Goal: Information Seeking & Learning: Learn about a topic

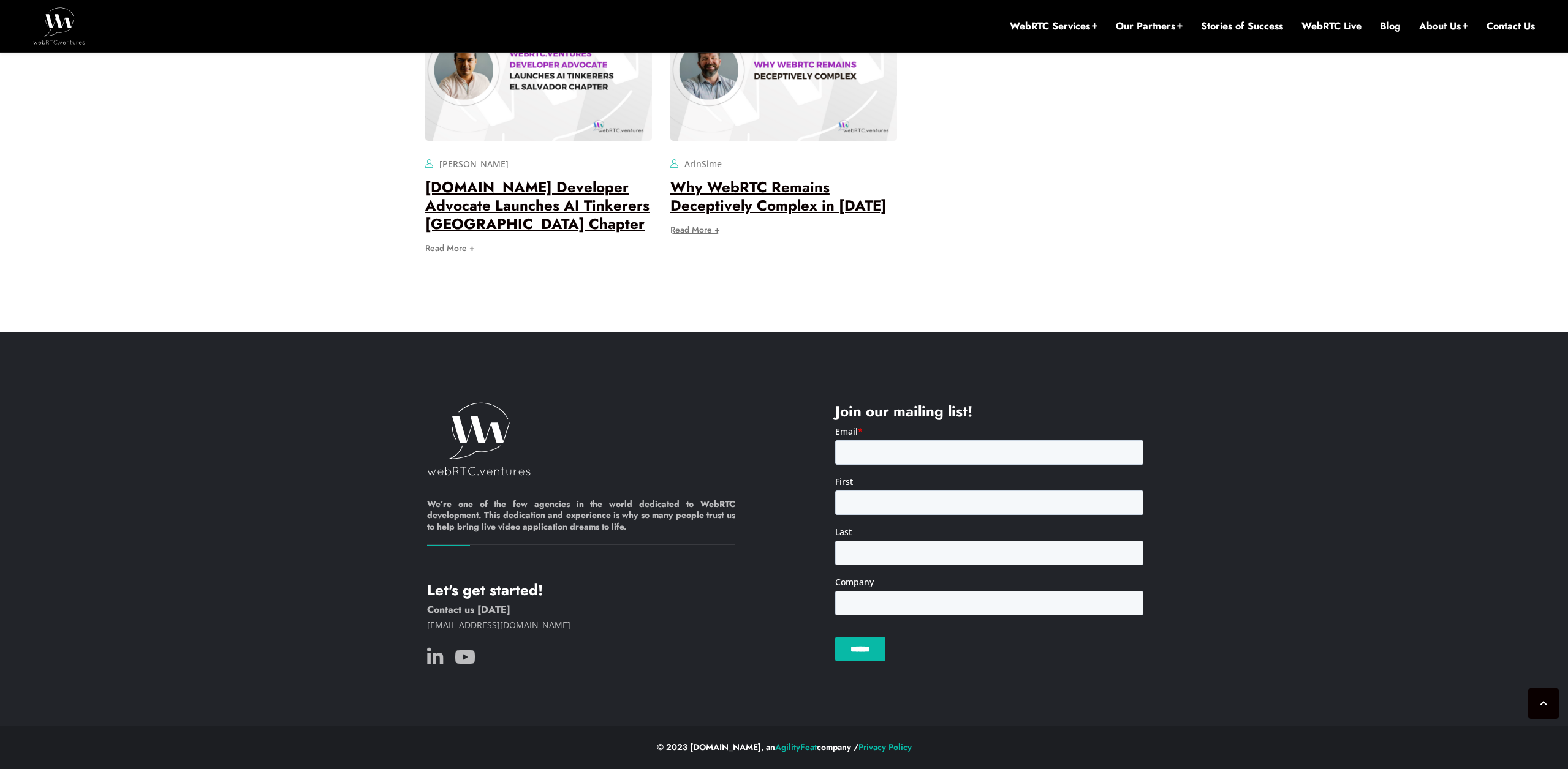
scroll to position [10058, 0]
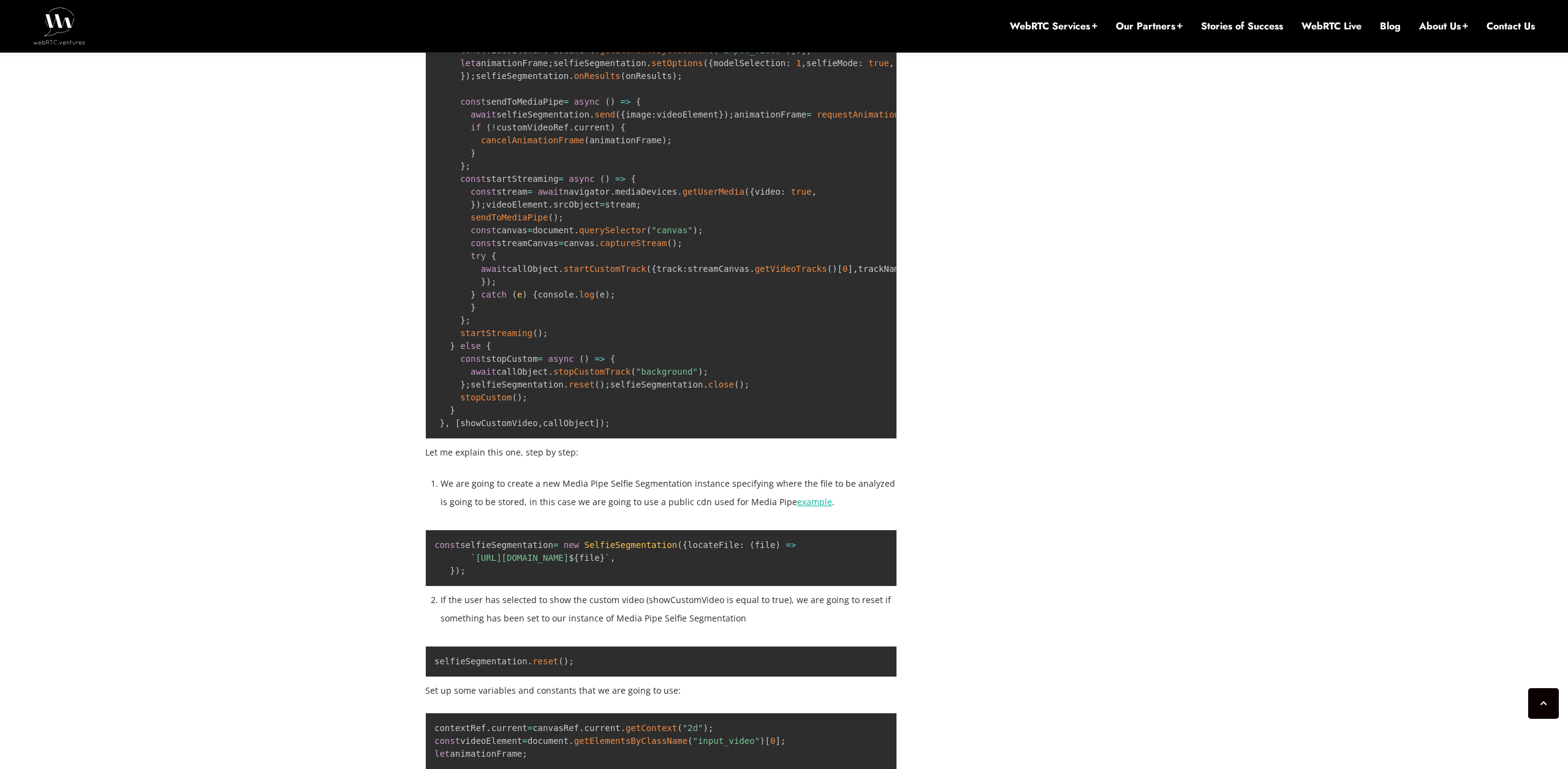
scroll to position [4154, 0]
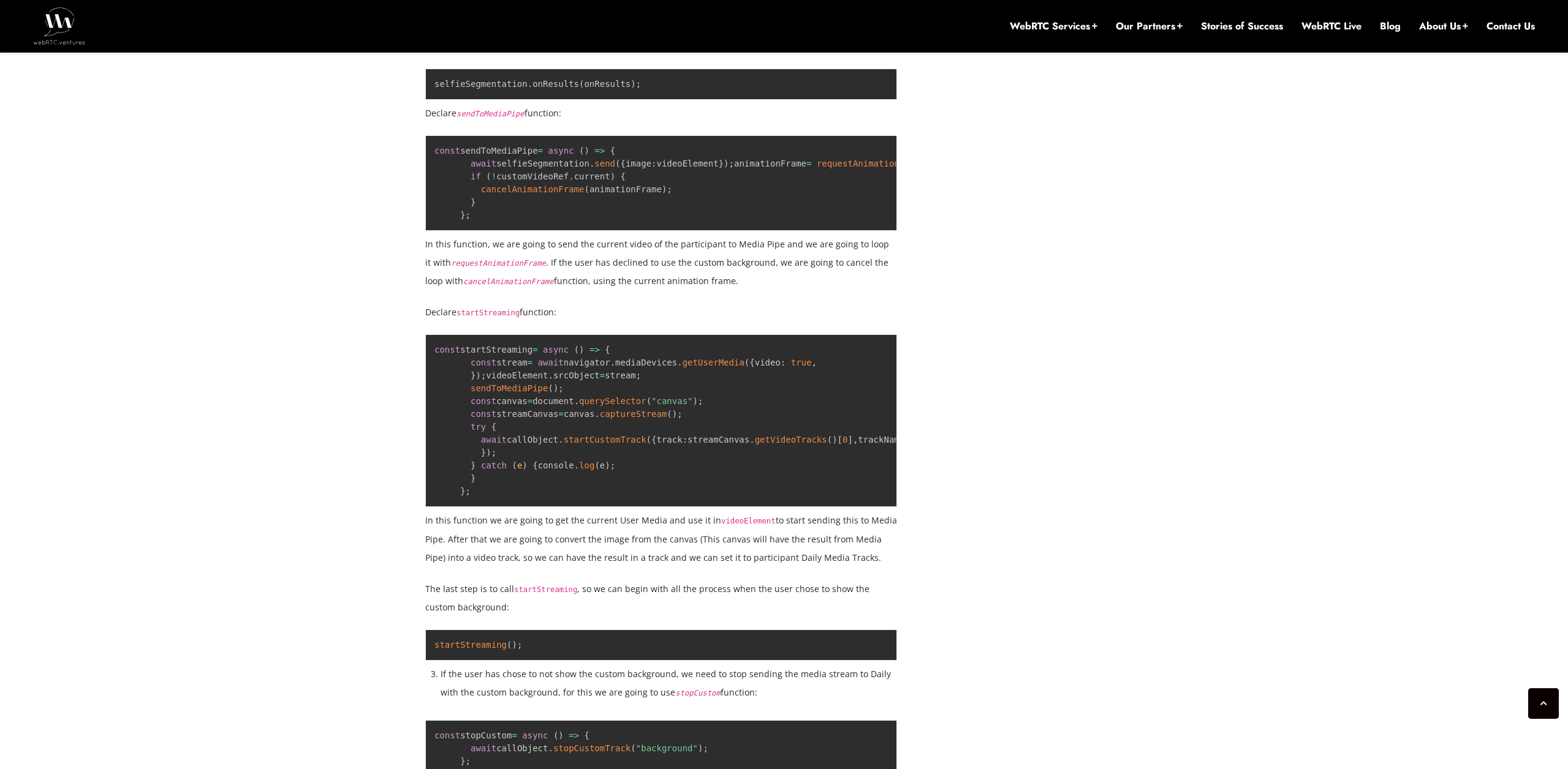
drag, startPoint x: 716, startPoint y: 473, endPoint x: 737, endPoint y: 470, distance: 21.2
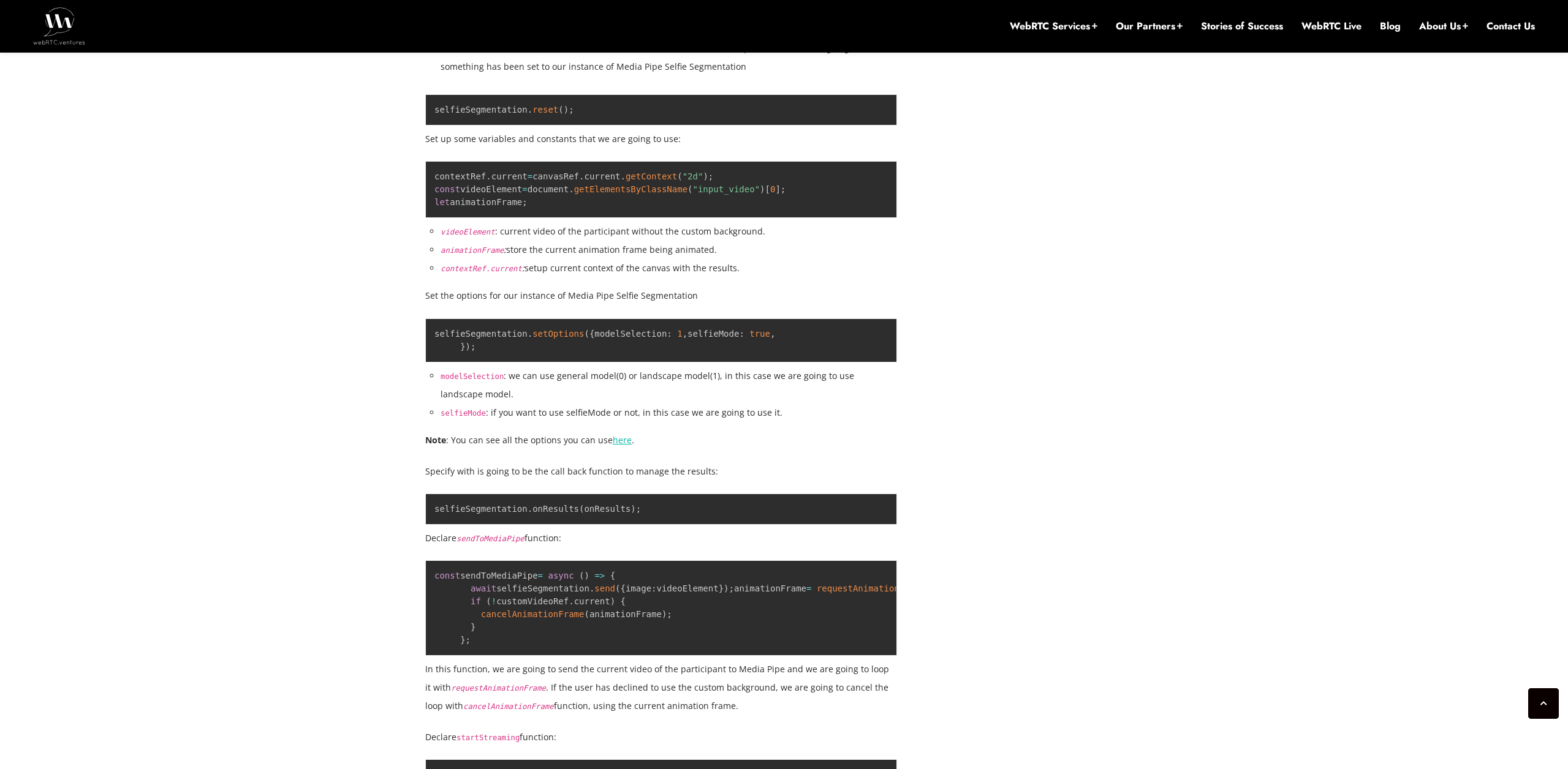
scroll to position [3726, 0]
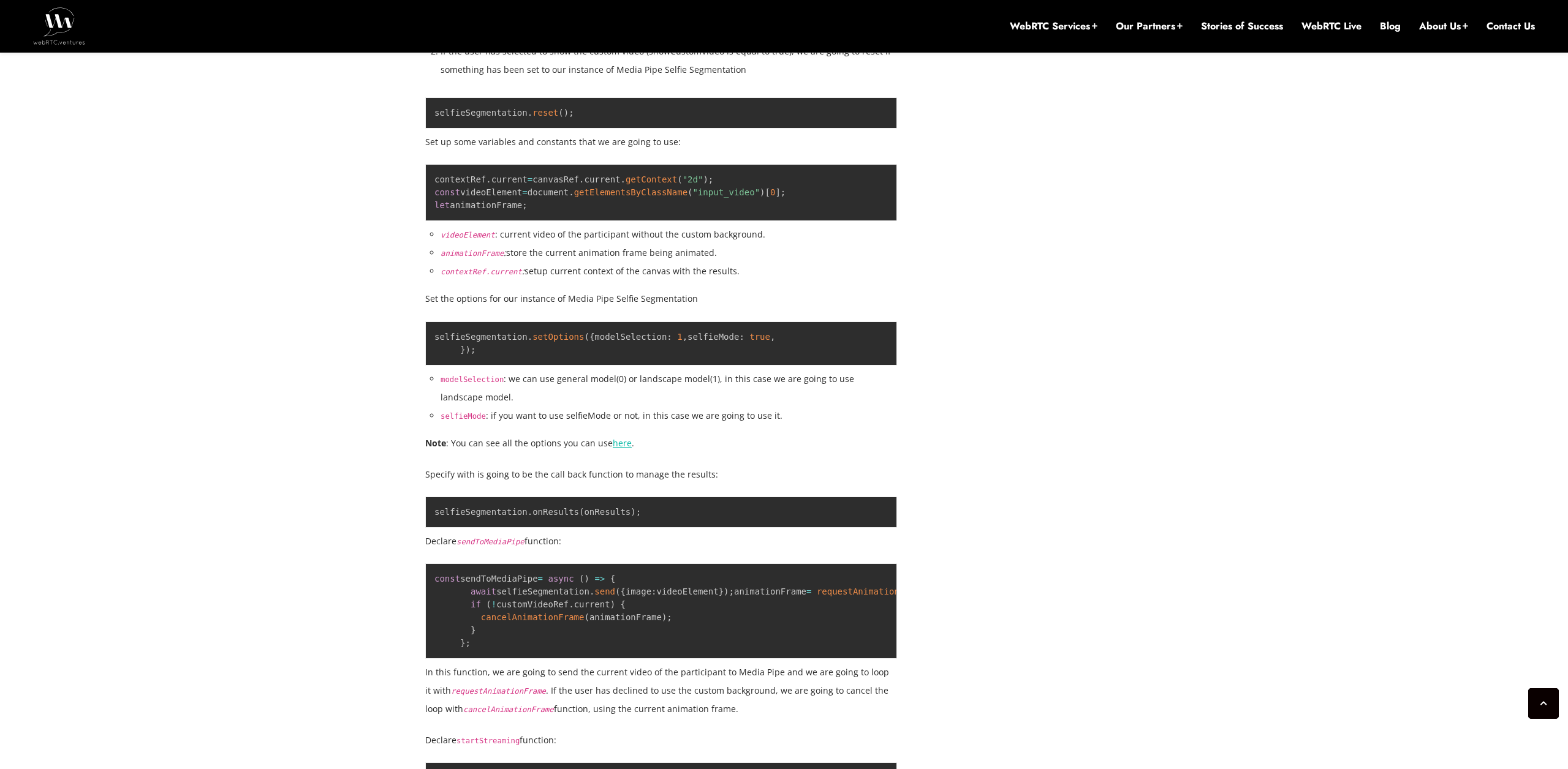
drag, startPoint x: 648, startPoint y: 381, endPoint x: 737, endPoint y: 383, distance: 89.0
drag, startPoint x: 475, startPoint y: 385, endPoint x: 867, endPoint y: 400, distance: 392.3
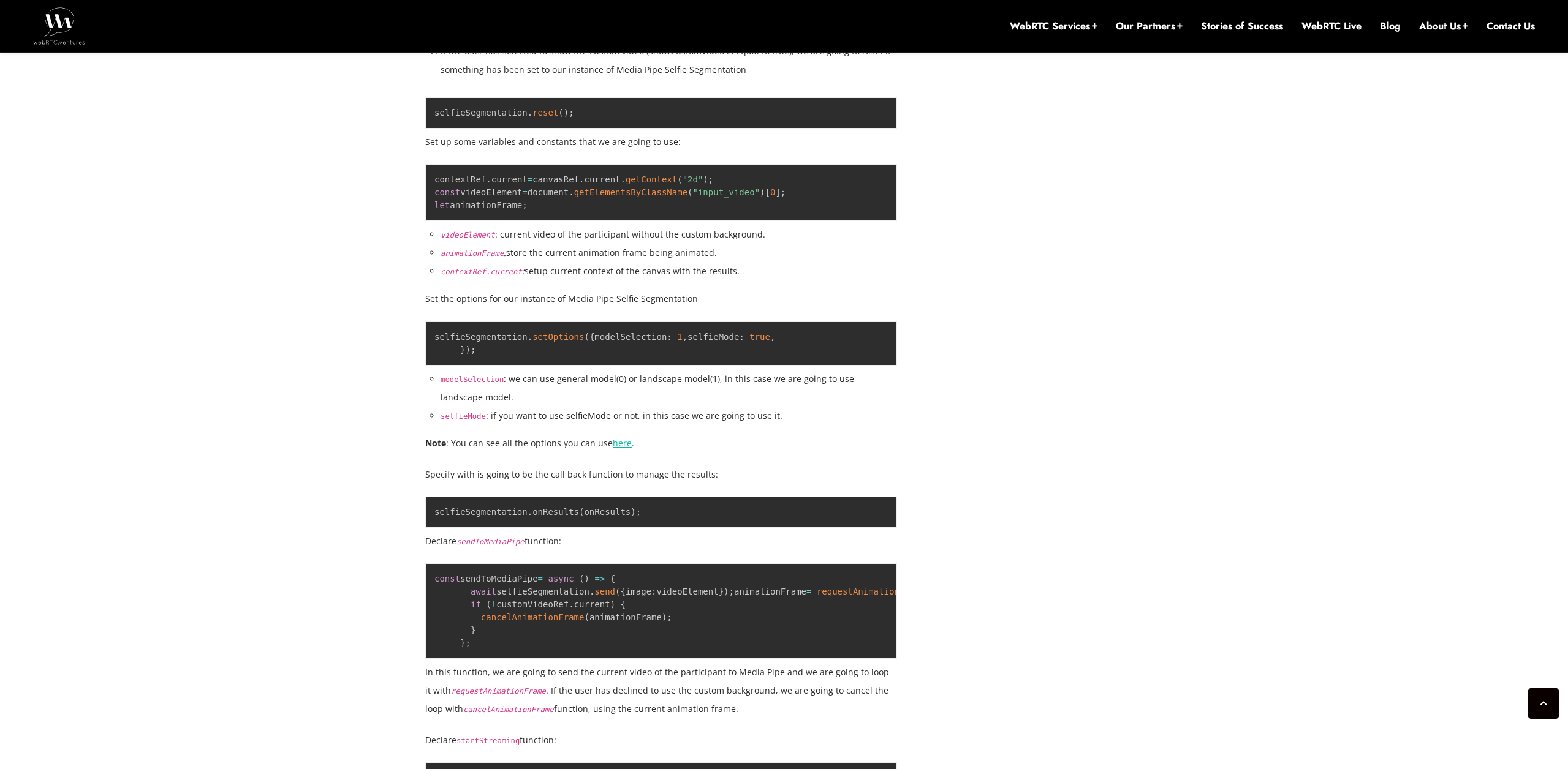
drag, startPoint x: 842, startPoint y: 406, endPoint x: 472, endPoint y: 388, distance: 370.4
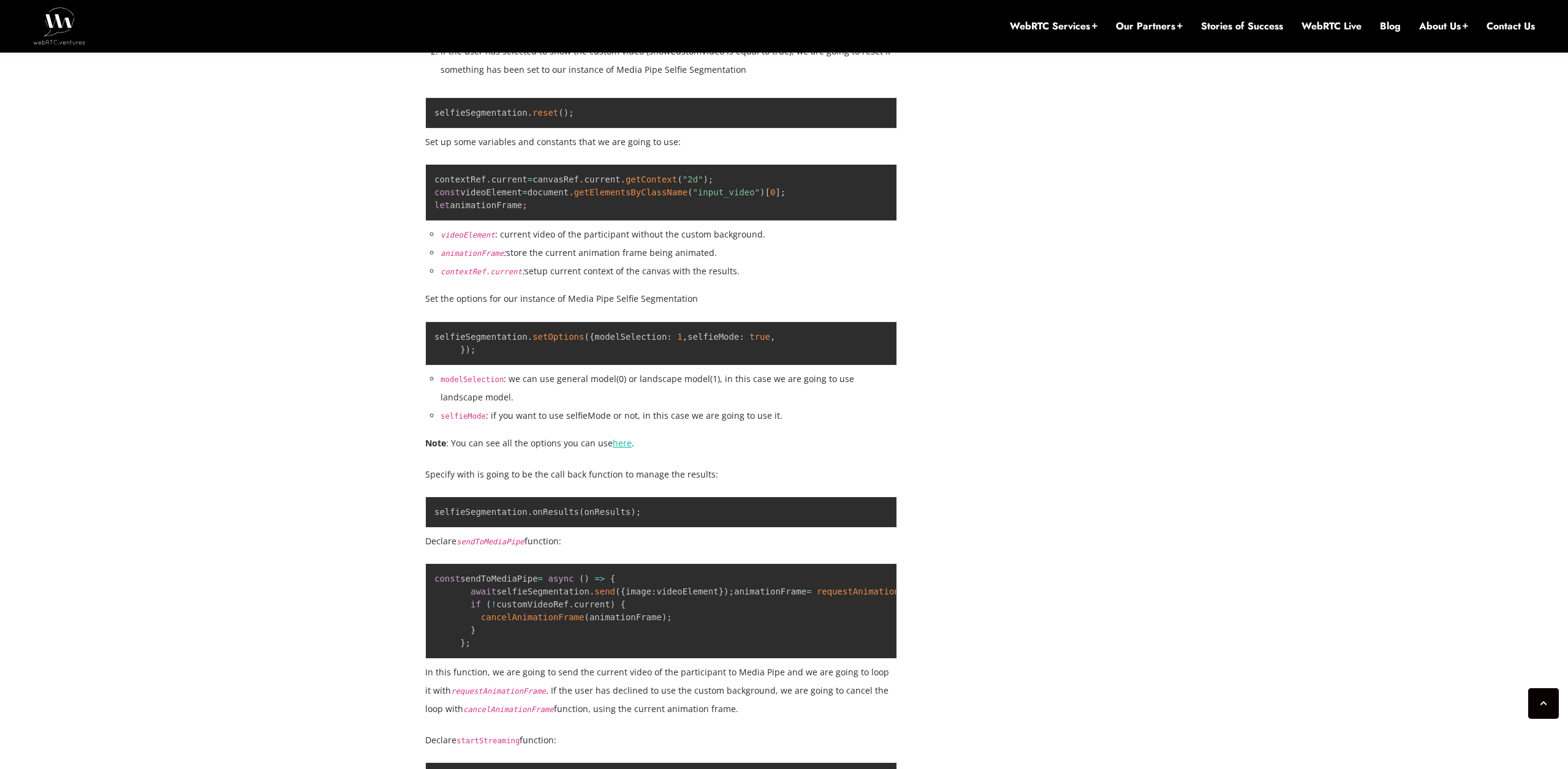
scroll to position [3727, 0]
drag, startPoint x: 894, startPoint y: 407, endPoint x: 874, endPoint y: 407, distance: 20.0
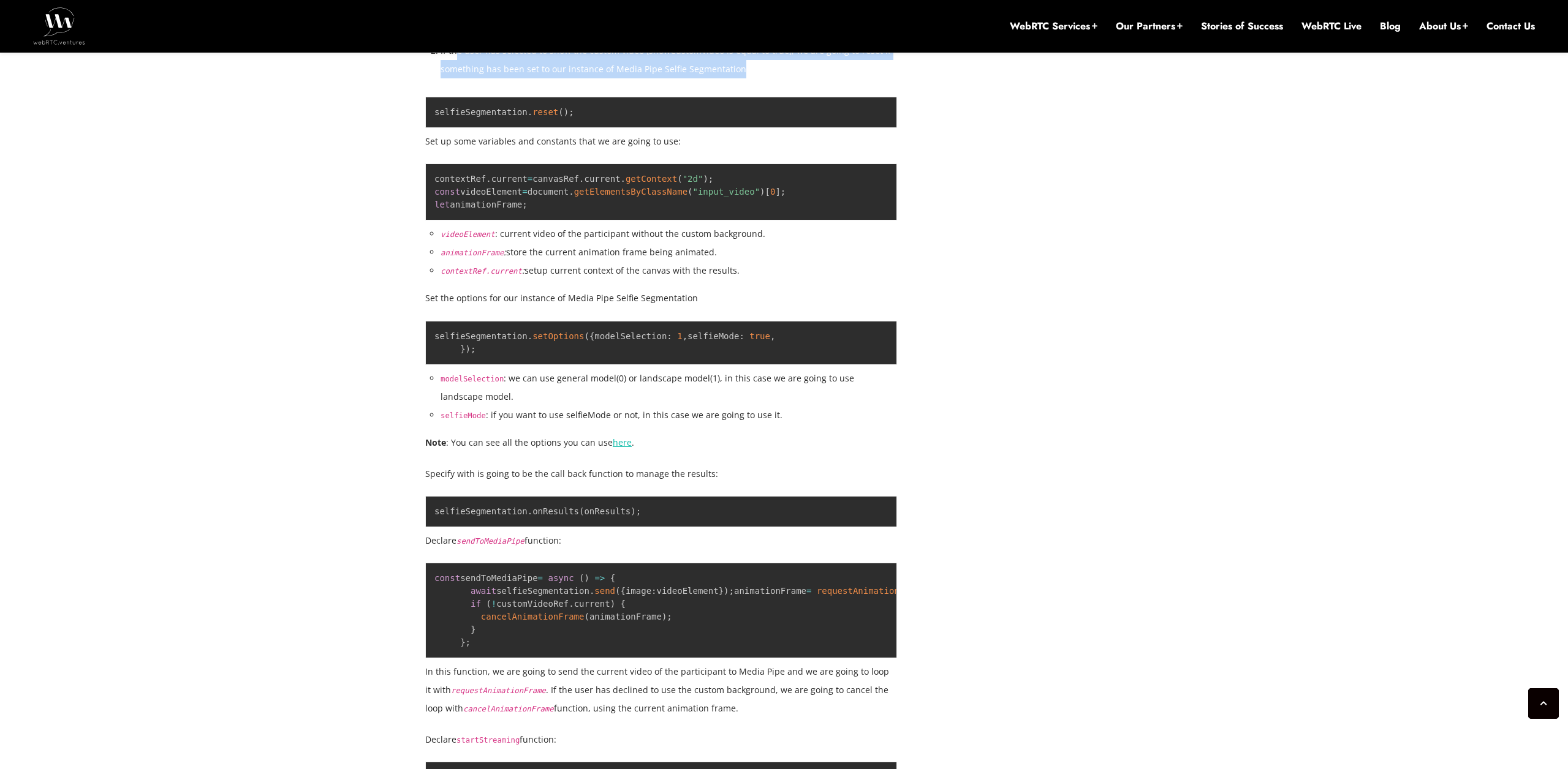
drag, startPoint x: 460, startPoint y: 513, endPoint x: 808, endPoint y: 539, distance: 349.0
click at [805, 78] on li "If the user has selected to show the custom video (showCustomVideo is equal to …" at bounding box center [668, 59] width 456 height 37
drag, startPoint x: 818, startPoint y: 539, endPoint x: 802, endPoint y: 539, distance: 16.0
click at [818, 78] on li "If the user has selected to show the custom video (showCustomVideo is equal to …" at bounding box center [668, 59] width 456 height 37
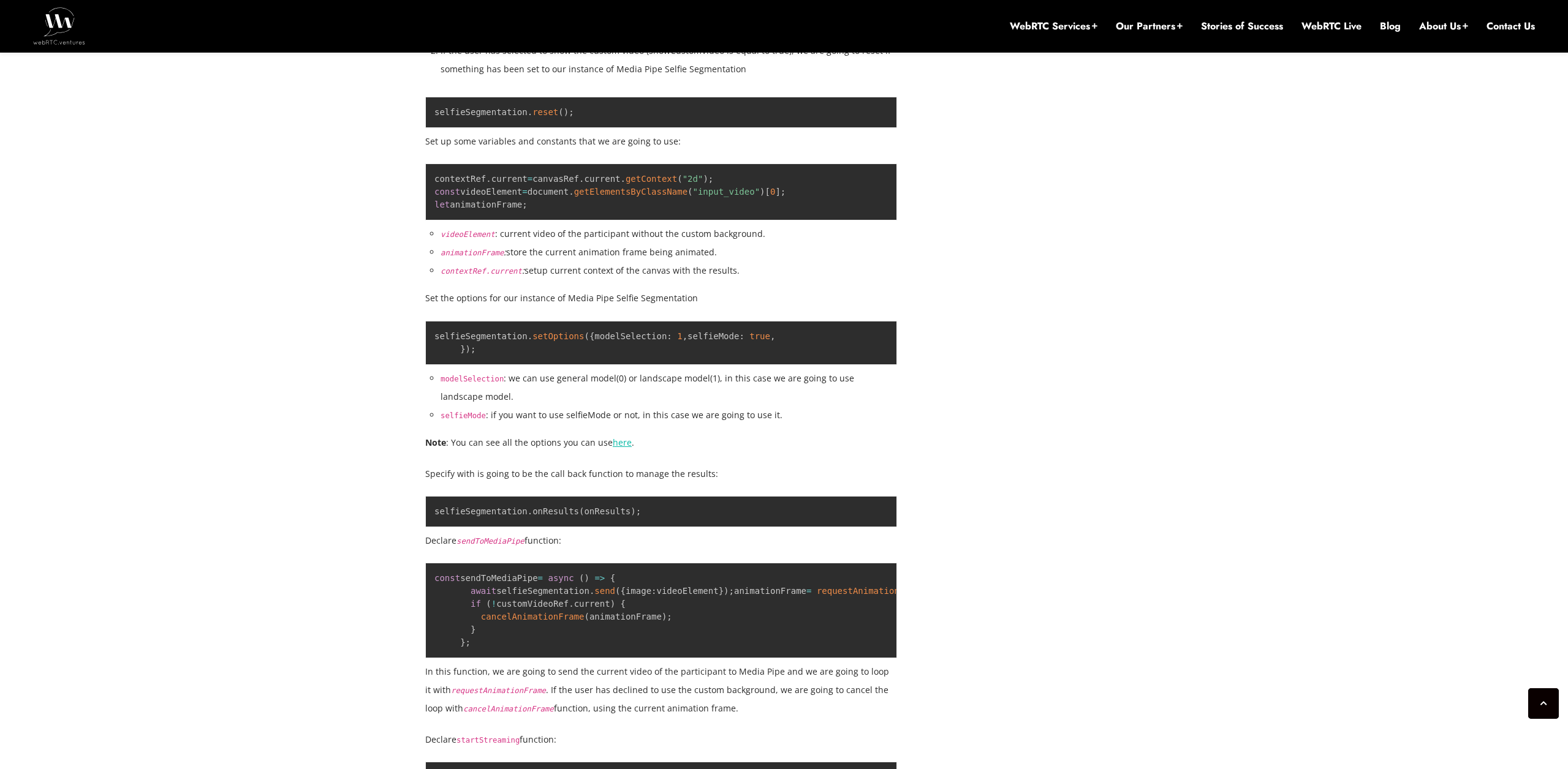
drag, startPoint x: 1292, startPoint y: 678, endPoint x: 1278, endPoint y: 676, distance: 14.1
